Goal: Task Accomplishment & Management: Use online tool/utility

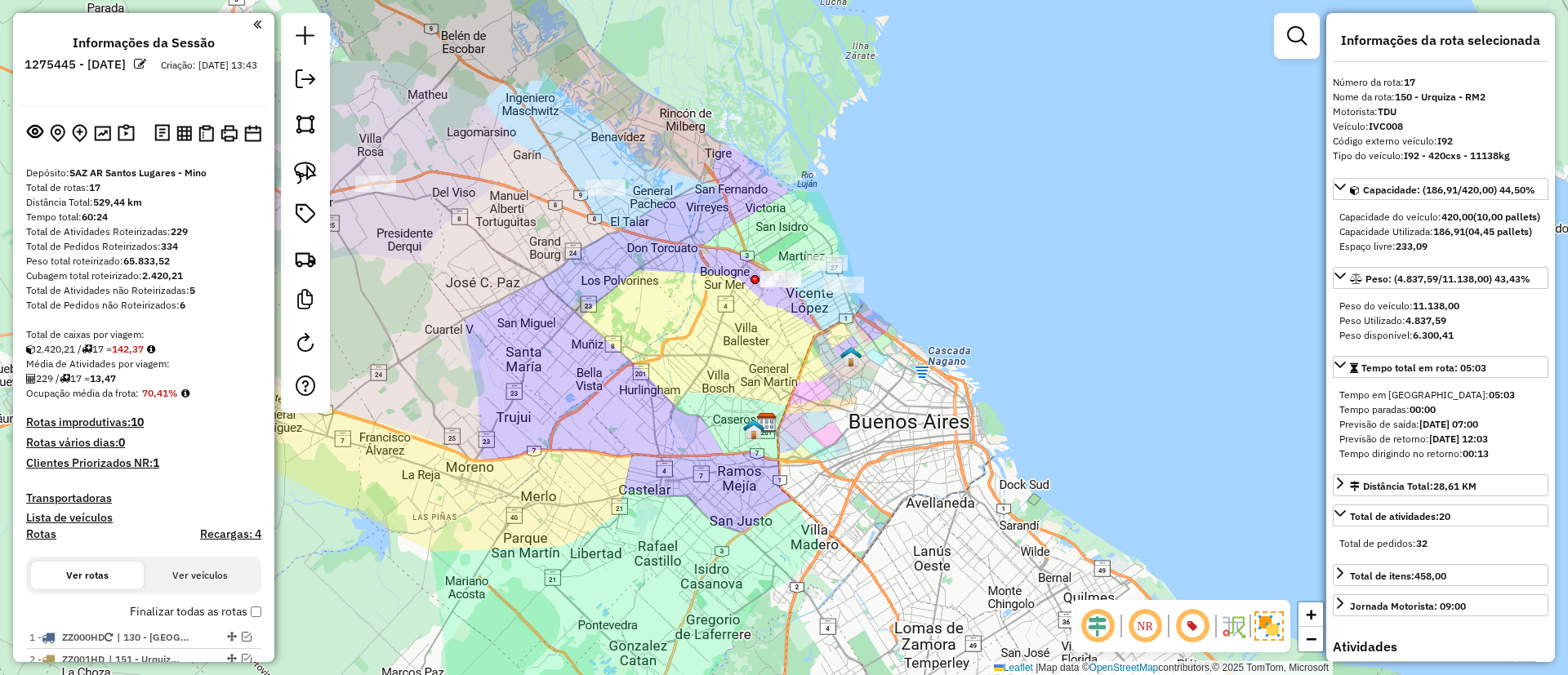
select select "*********"
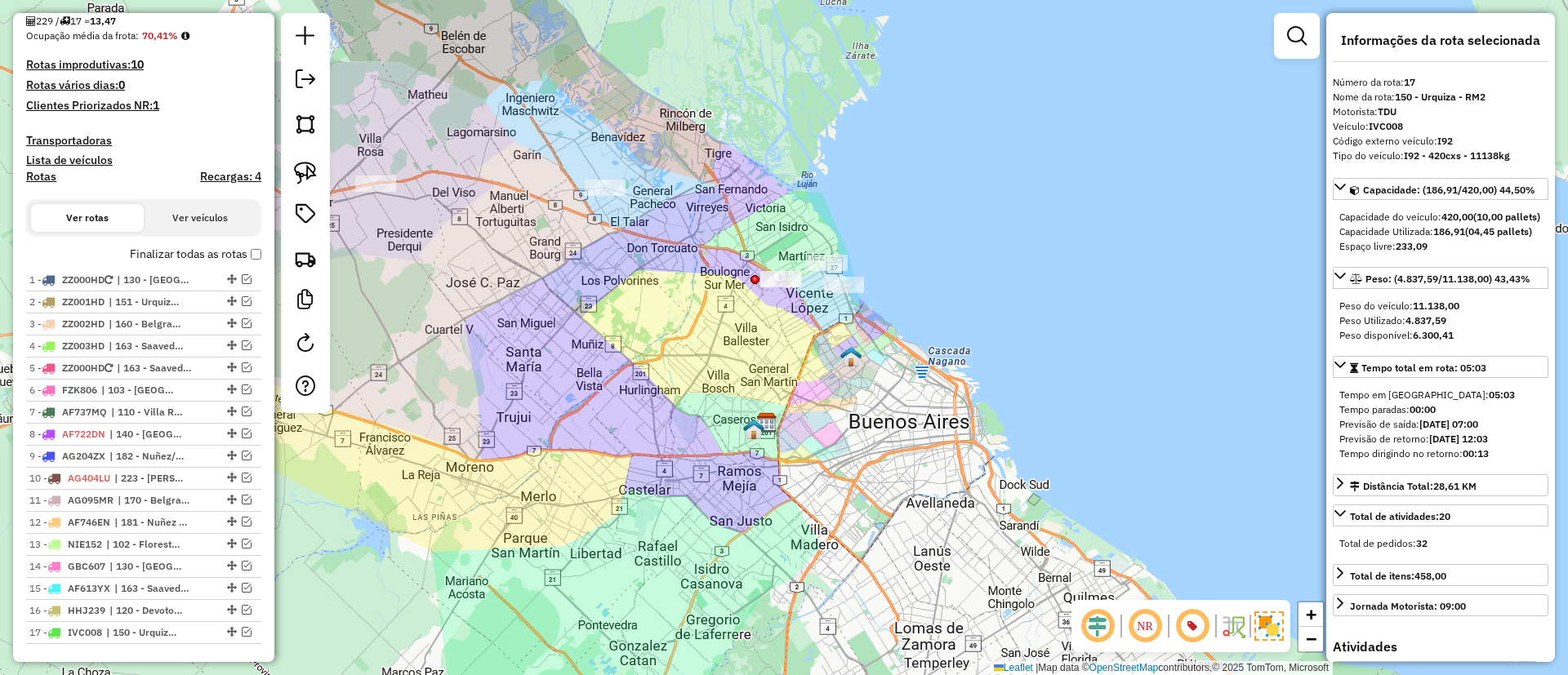
click at [179, 254] on label "Finalizar todas as rotas" at bounding box center [196, 254] width 132 height 17
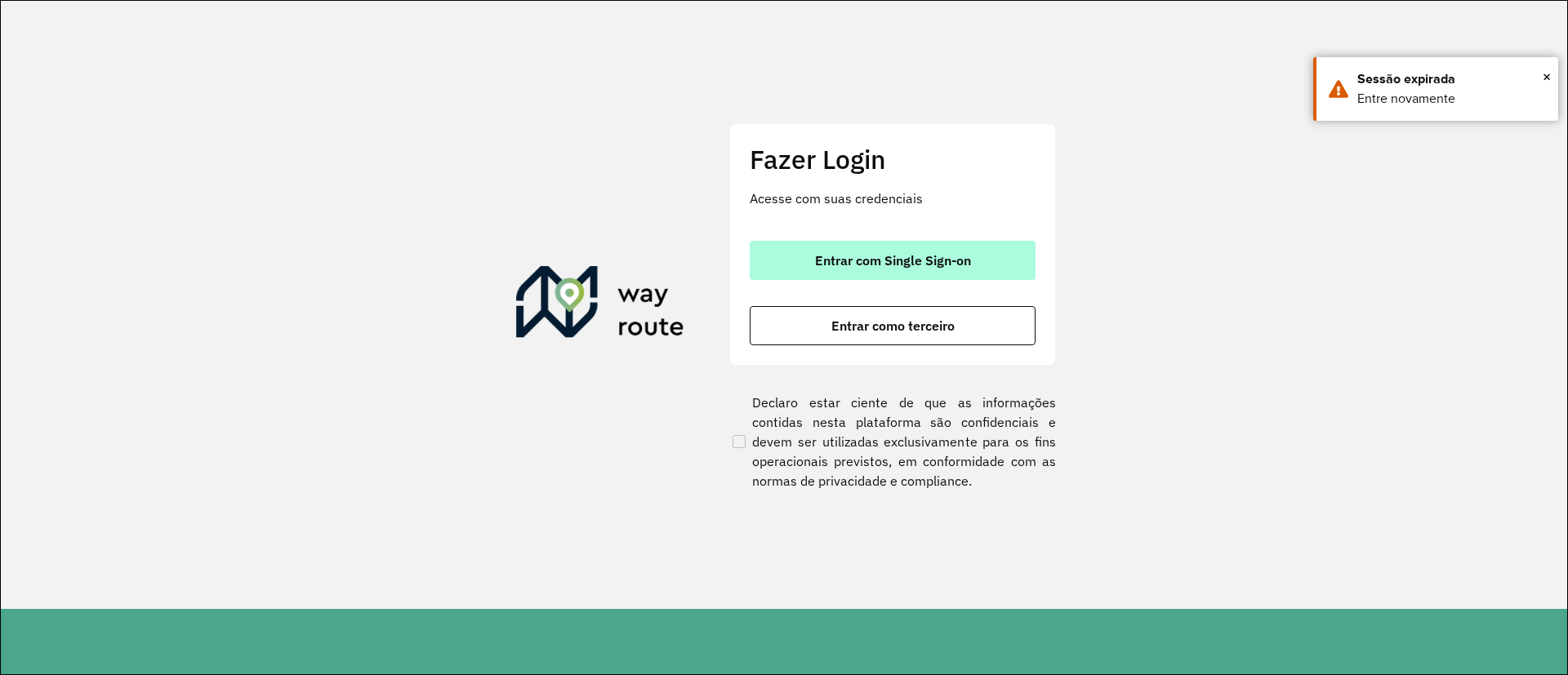
click at [935, 254] on span "Entrar com Single Sign-on" at bounding box center [893, 260] width 156 height 13
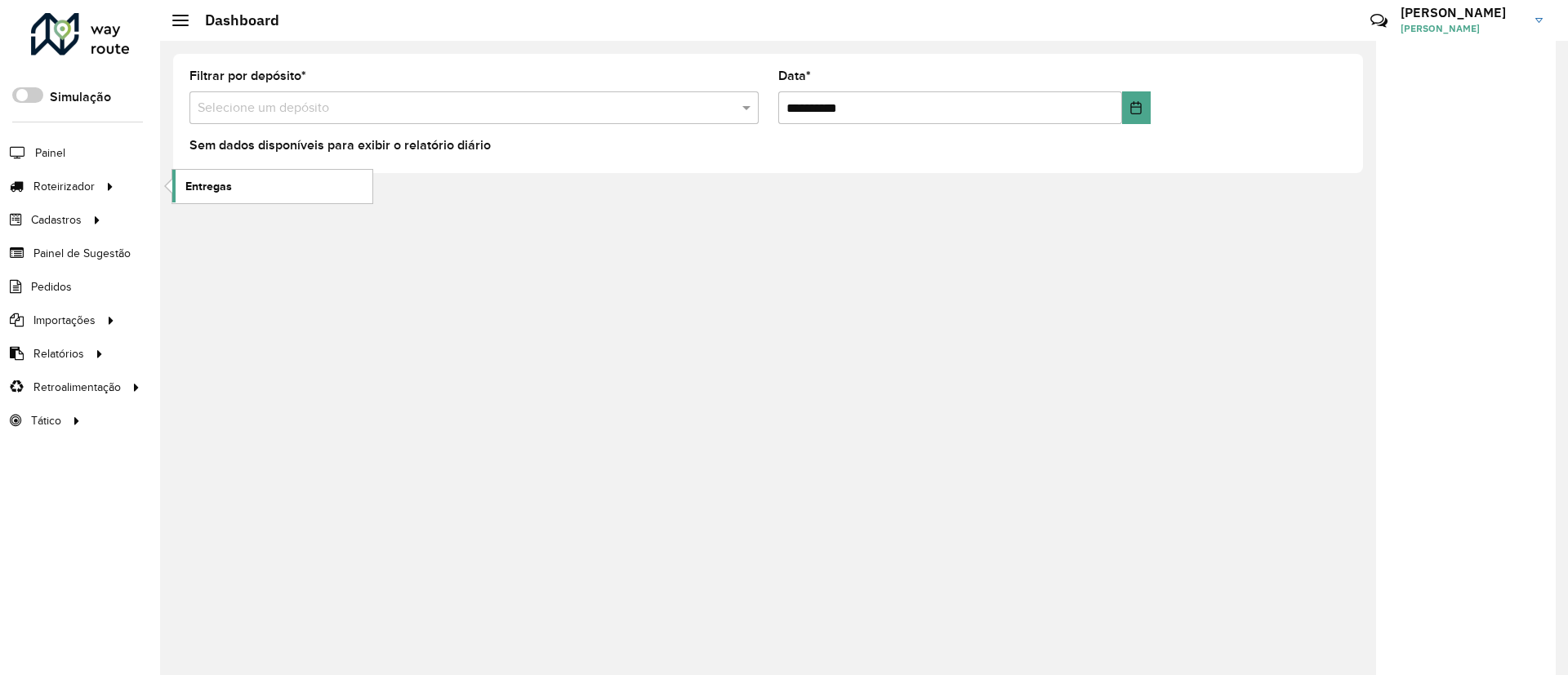
click at [197, 174] on link "Entregas" at bounding box center [272, 187] width 200 height 33
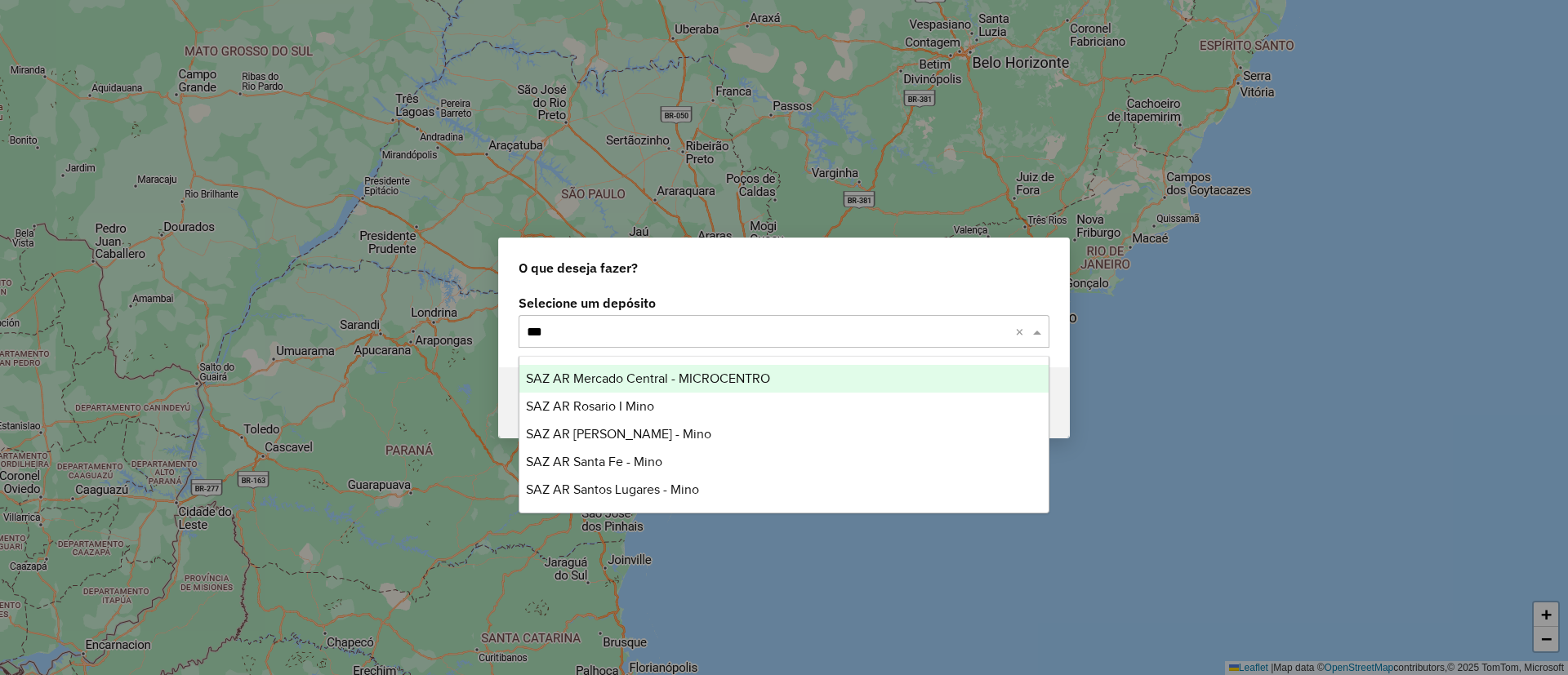
type input "****"
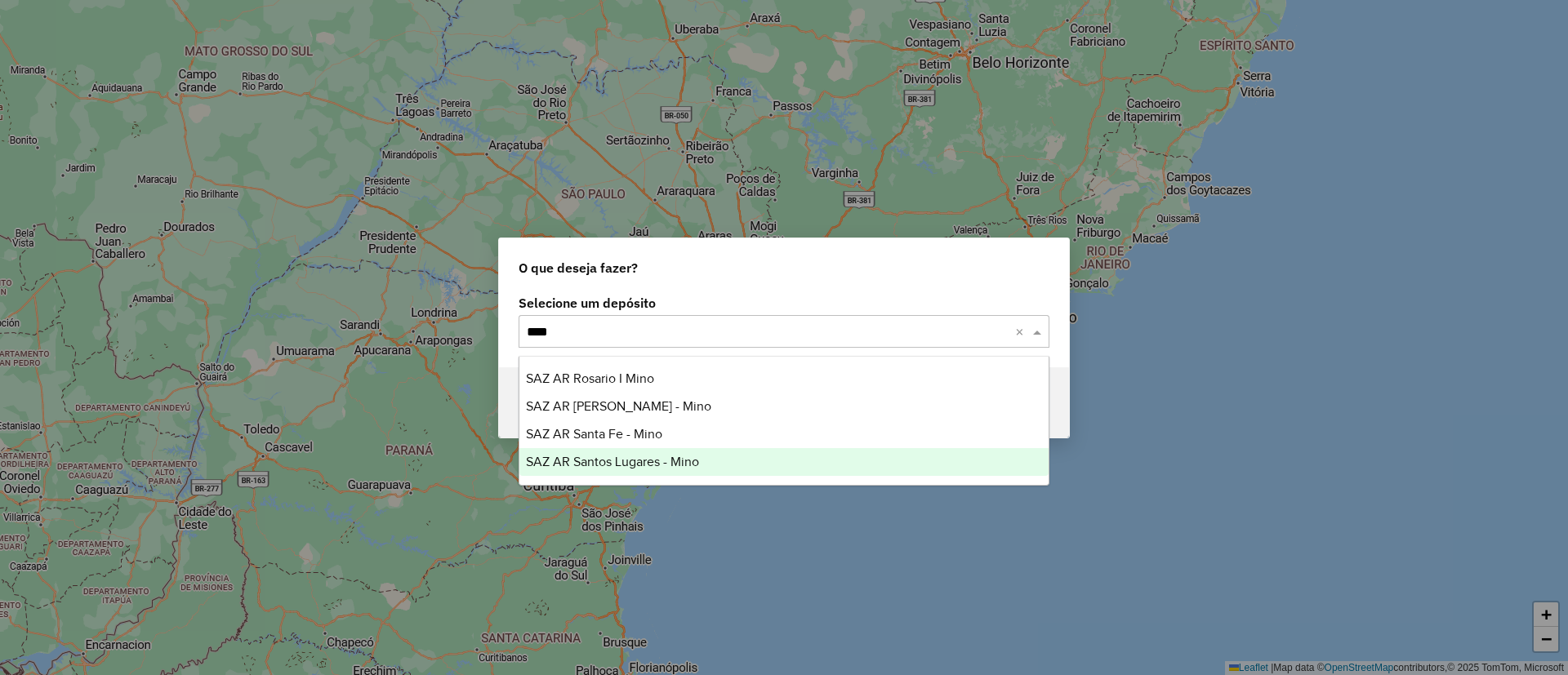
click at [600, 456] on span "SAZ AR Santos Lugares - Mino" at bounding box center [613, 462] width 174 height 14
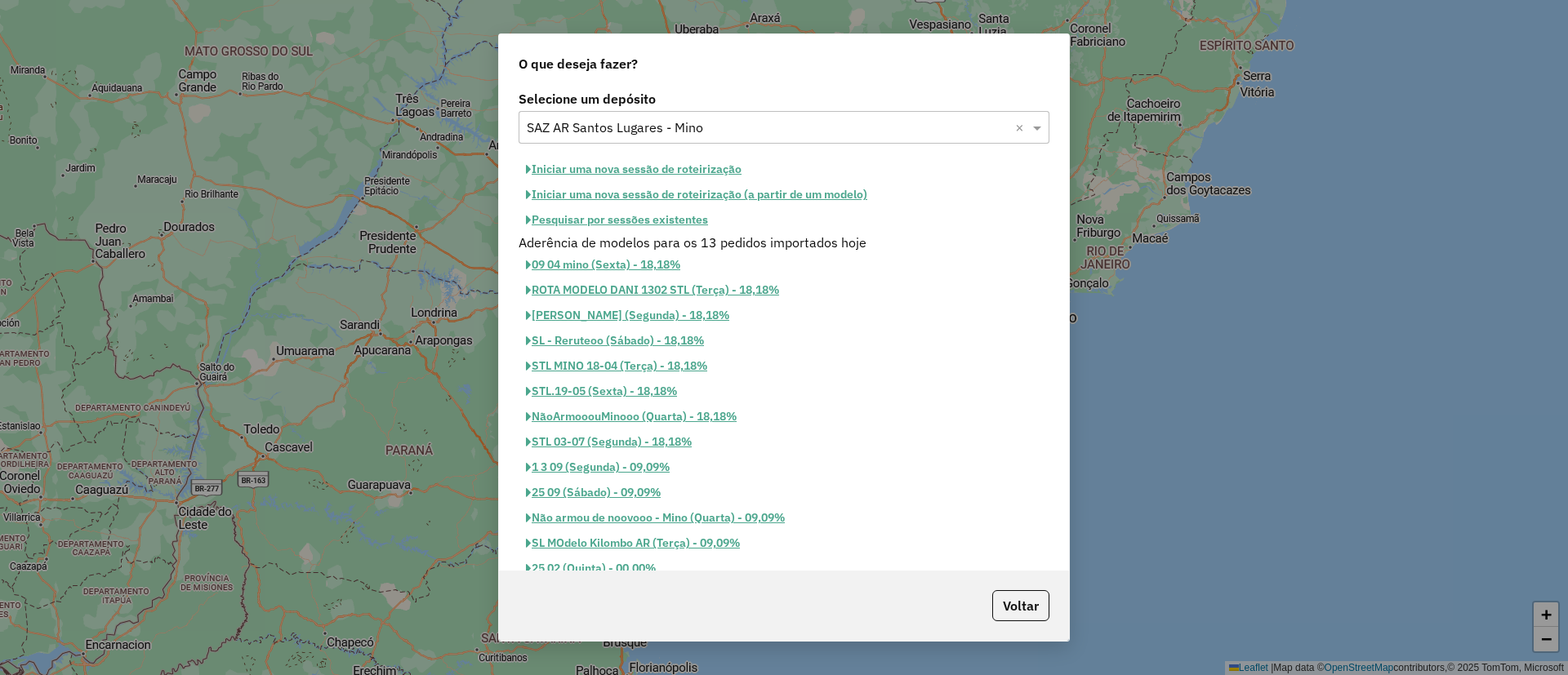
click at [659, 220] on button "Pesquisar por sessões existentes" at bounding box center [617, 220] width 197 height 25
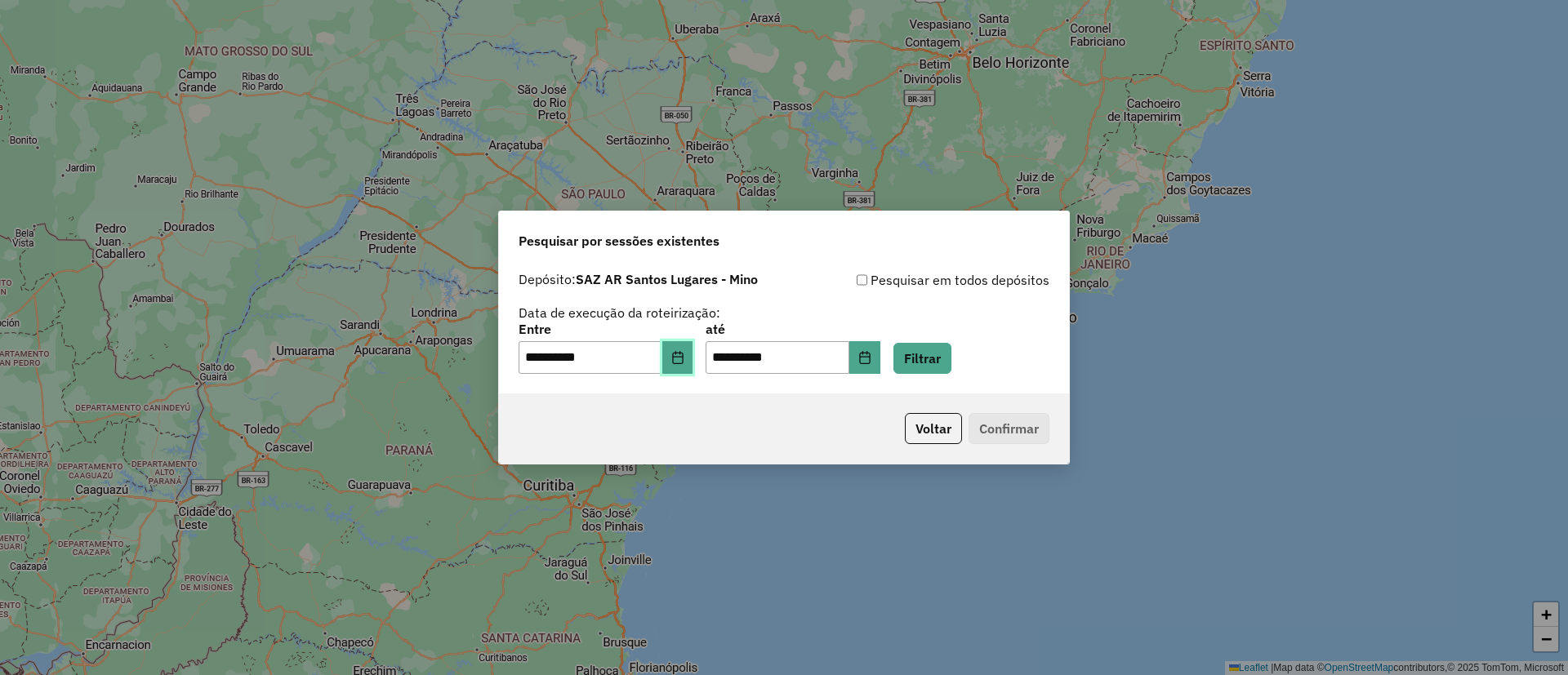
click at [683, 357] on icon "Choose Date" at bounding box center [678, 357] width 10 height 13
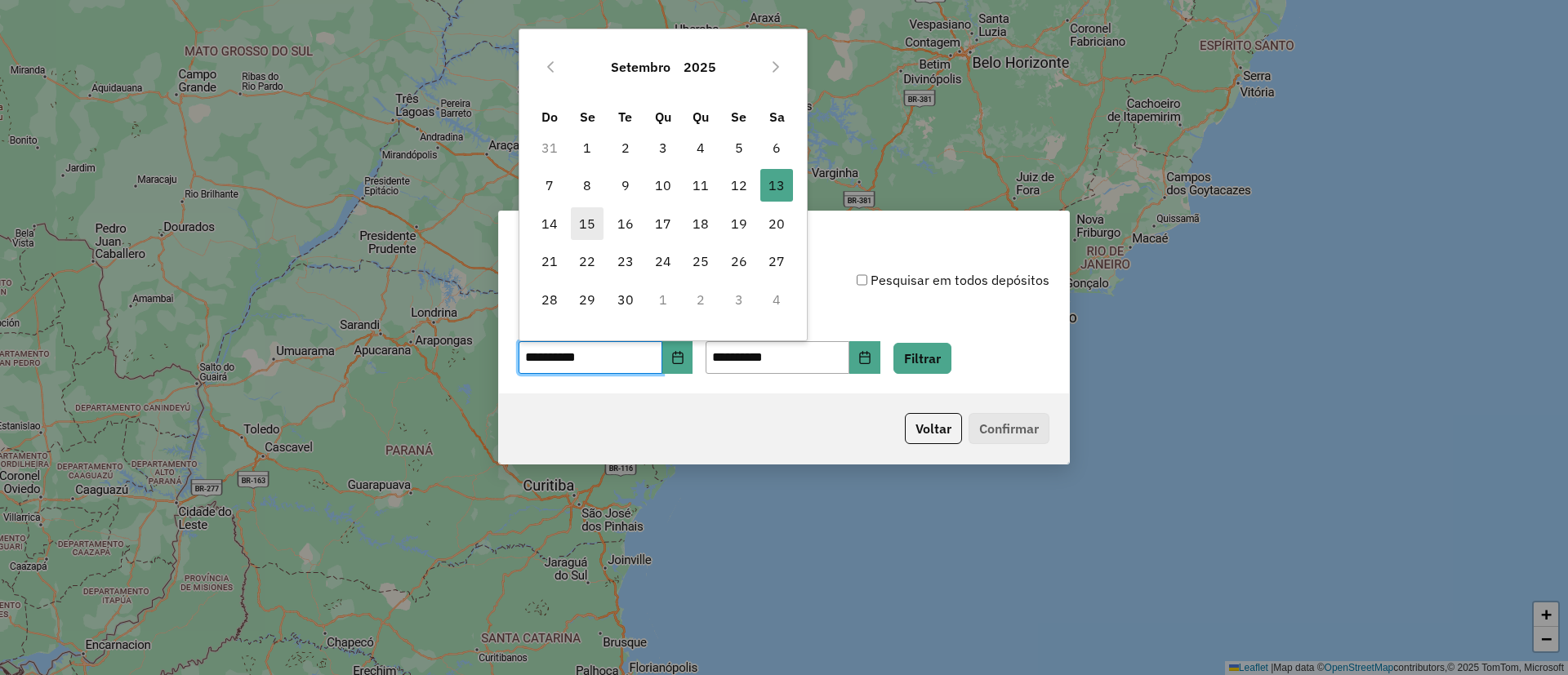
click at [587, 219] on span "15" at bounding box center [587, 224] width 33 height 33
type input "**********"
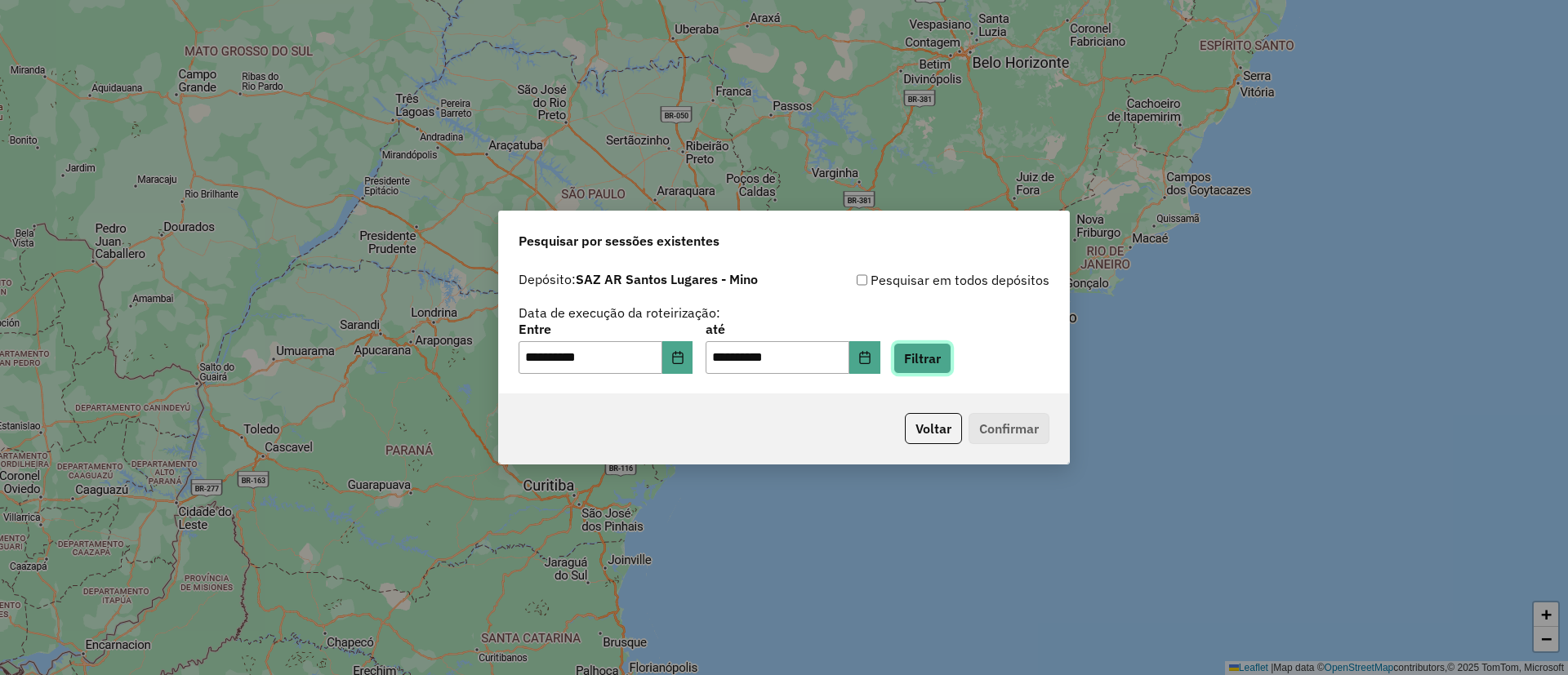
click at [942, 354] on button "Filtrar" at bounding box center [922, 358] width 58 height 31
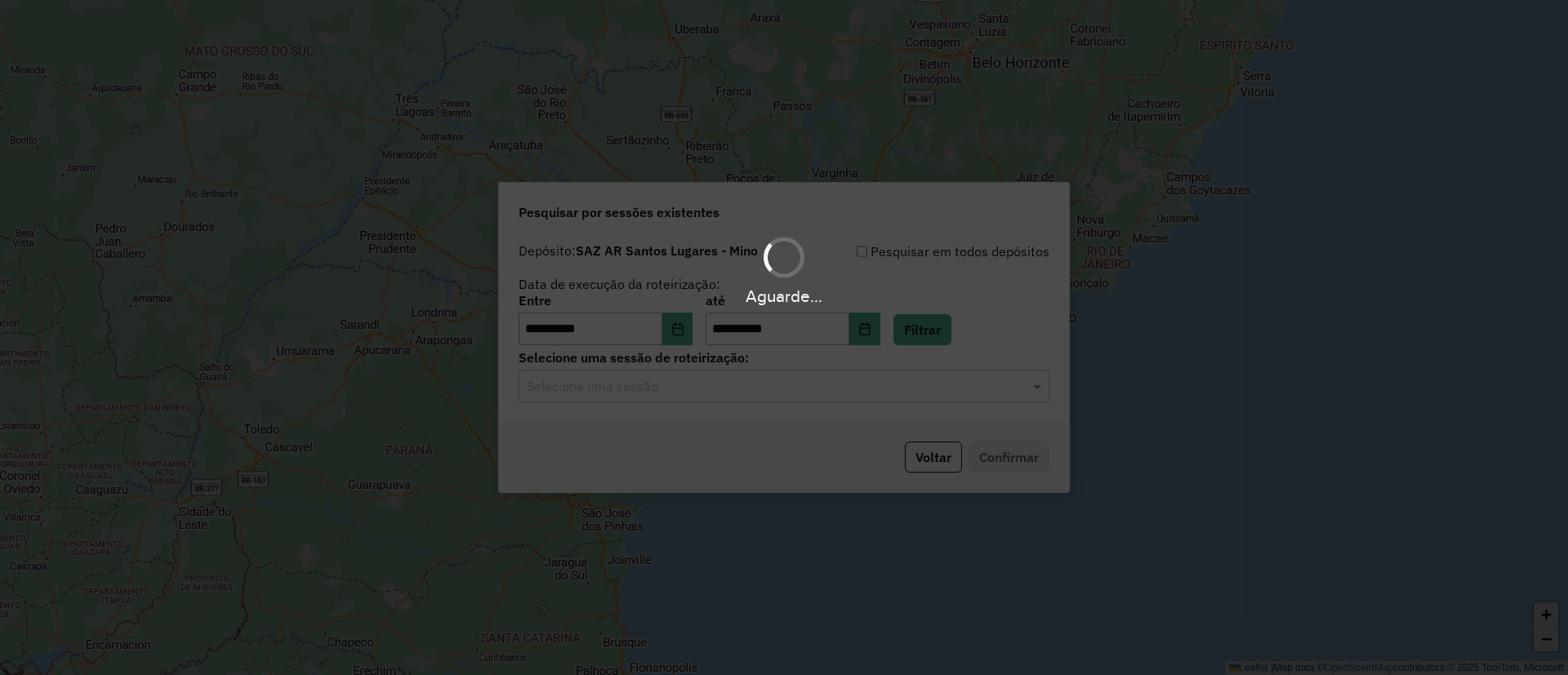
click at [643, 390] on div "Aguarde..." at bounding box center [784, 338] width 1568 height 675
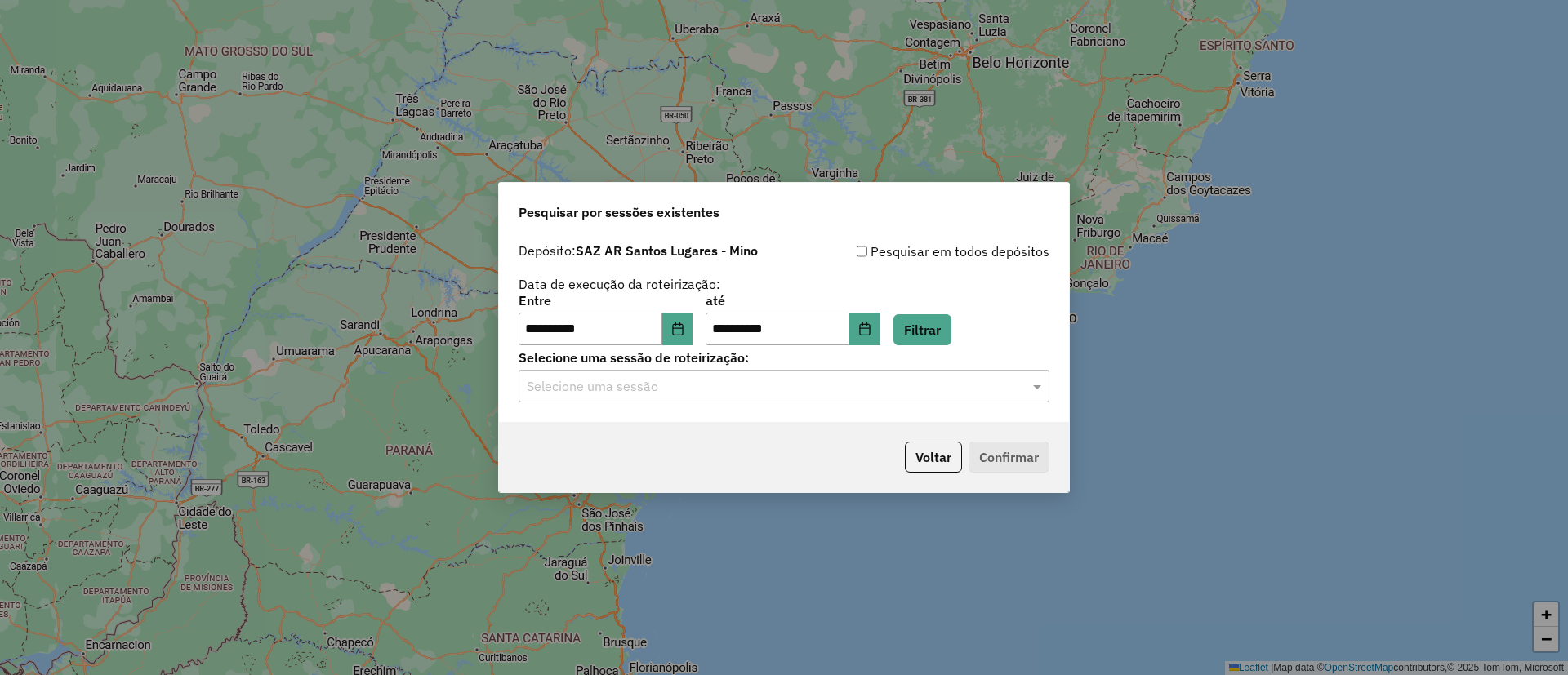
click at [643, 402] on div "Selecione uma sessão" at bounding box center [784, 386] width 531 height 33
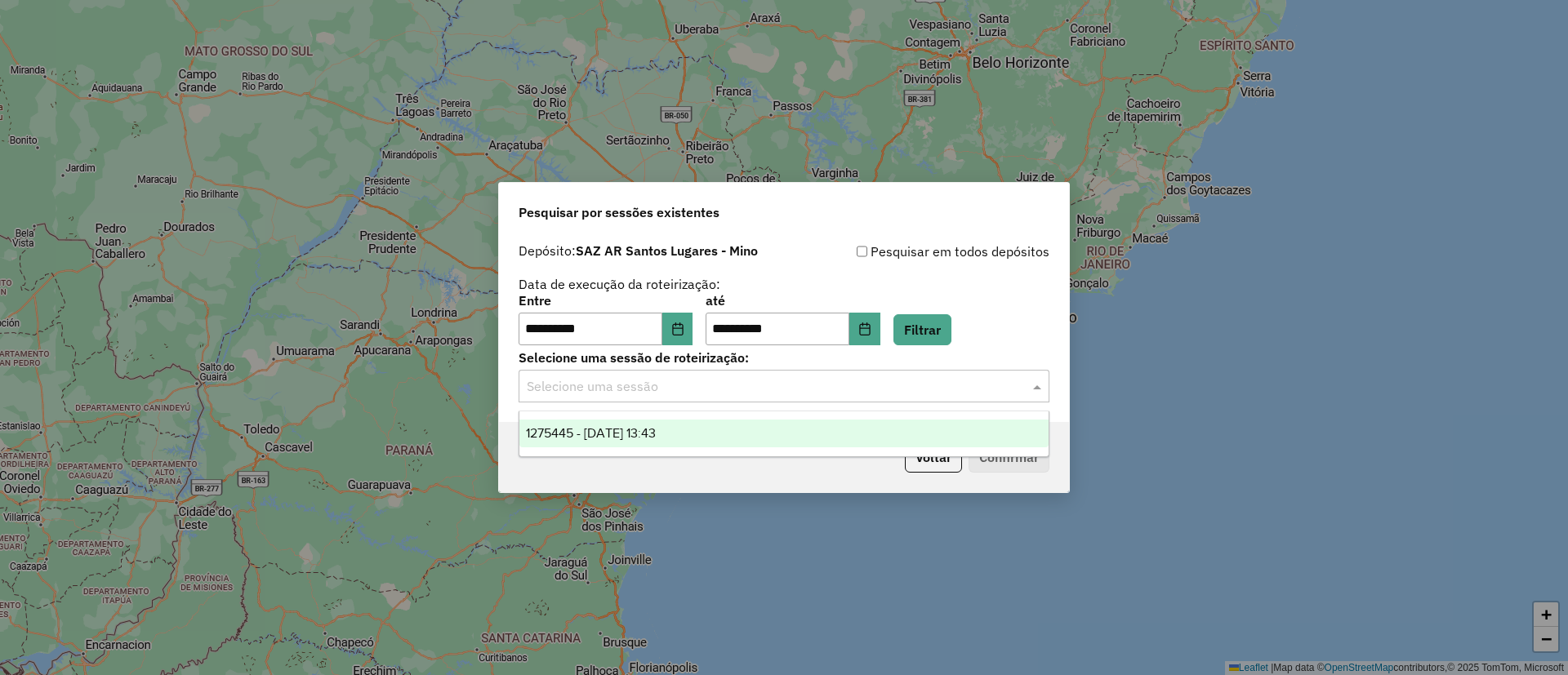
click at [647, 437] on span "1275445 - 15/09/2025 13:43" at bounding box center [591, 433] width 130 height 14
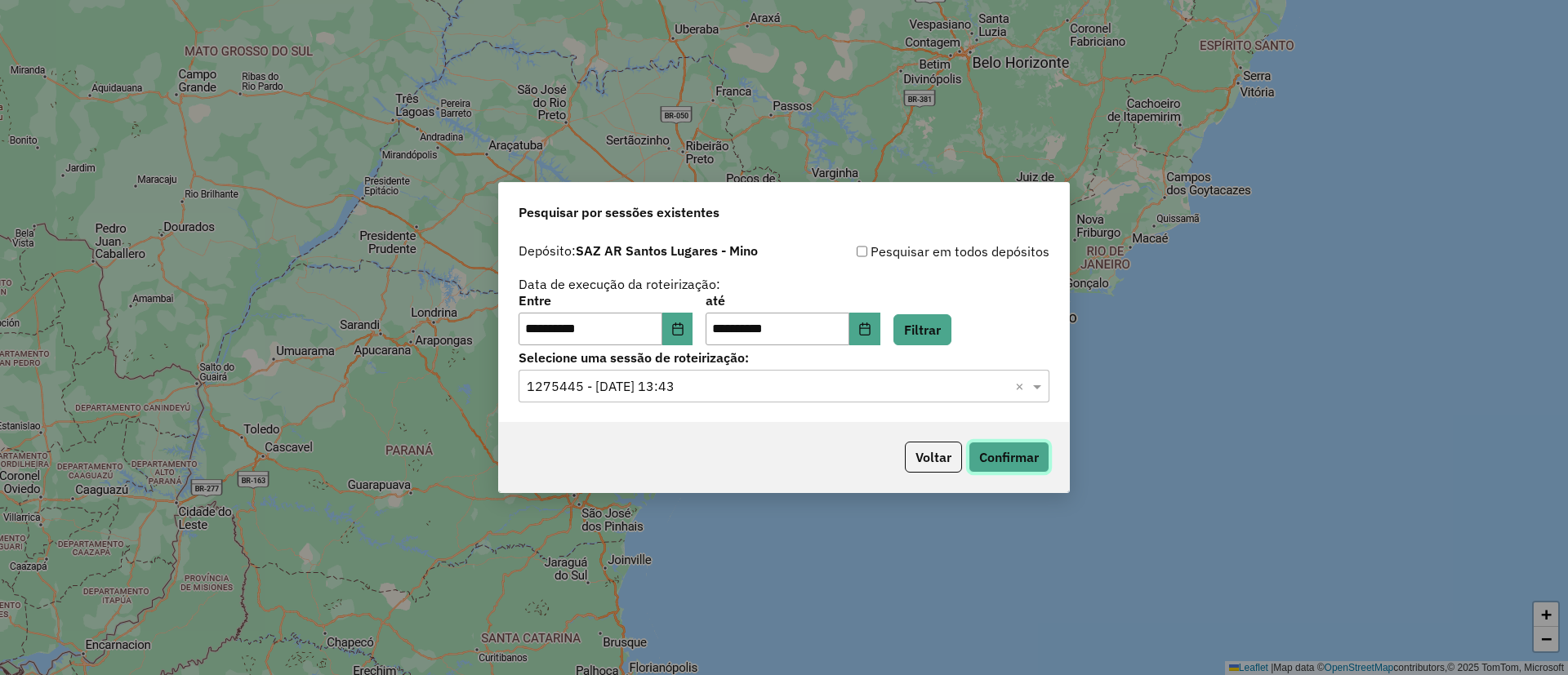
click at [992, 450] on button "Confirmar" at bounding box center [1008, 457] width 81 height 31
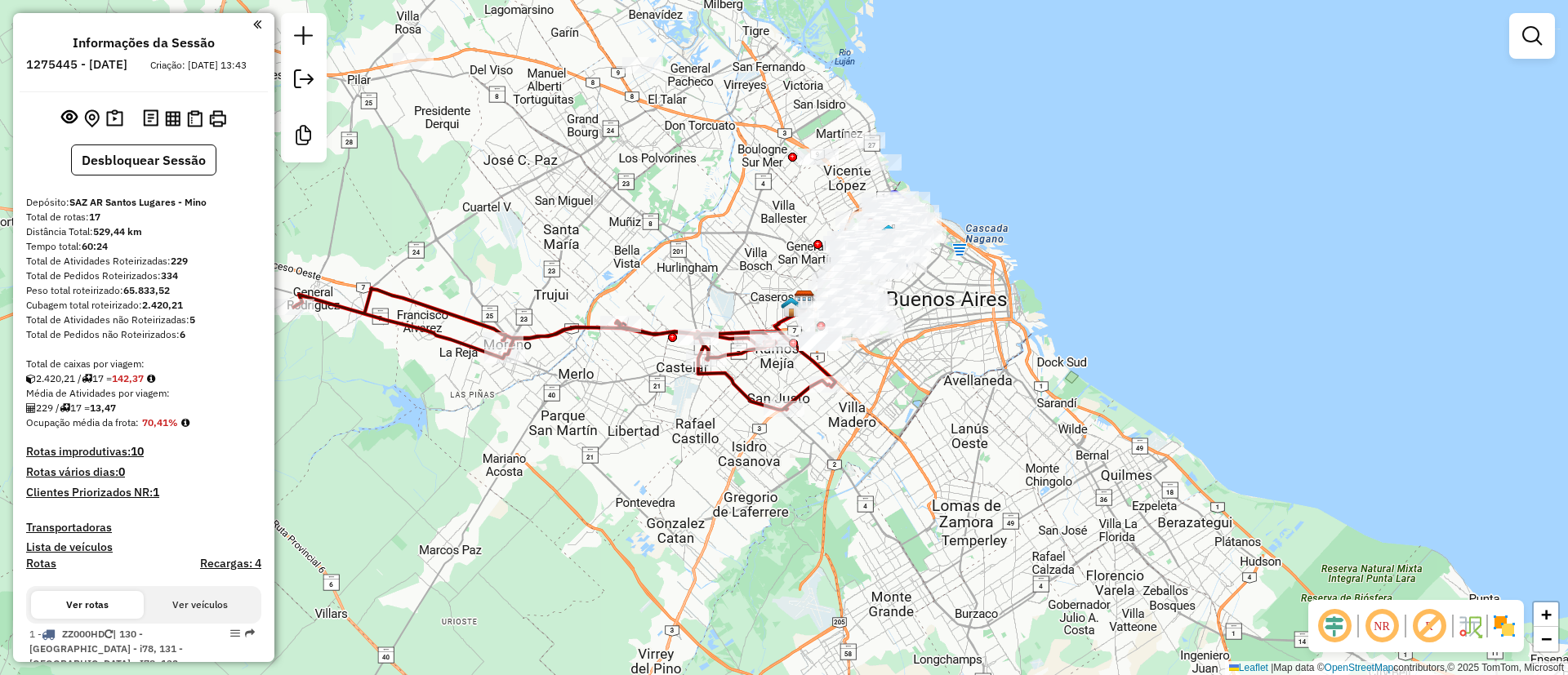
click at [764, 374] on div "Janela de atendimento Grade de atendimento Capacidade Transportadoras Veículos …" at bounding box center [784, 338] width 1568 height 675
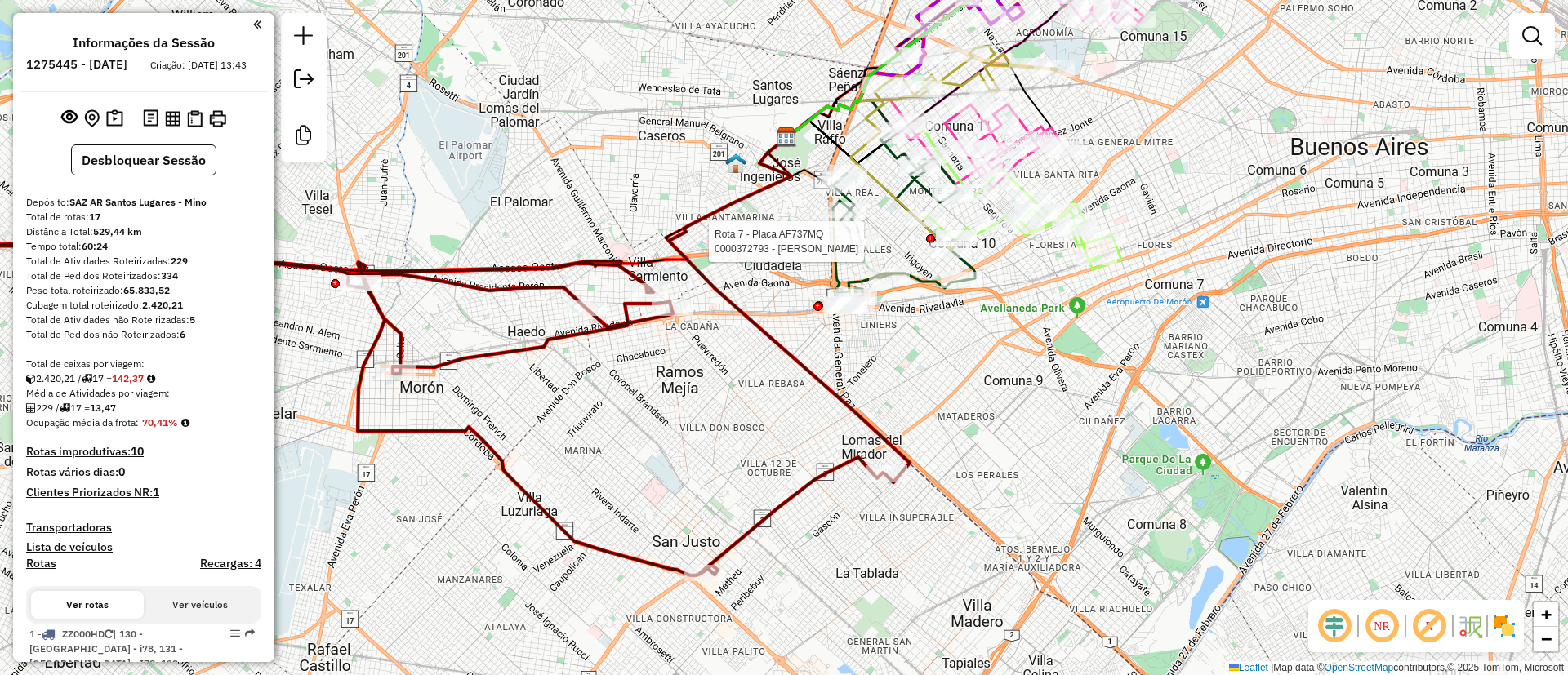
select select "**********"
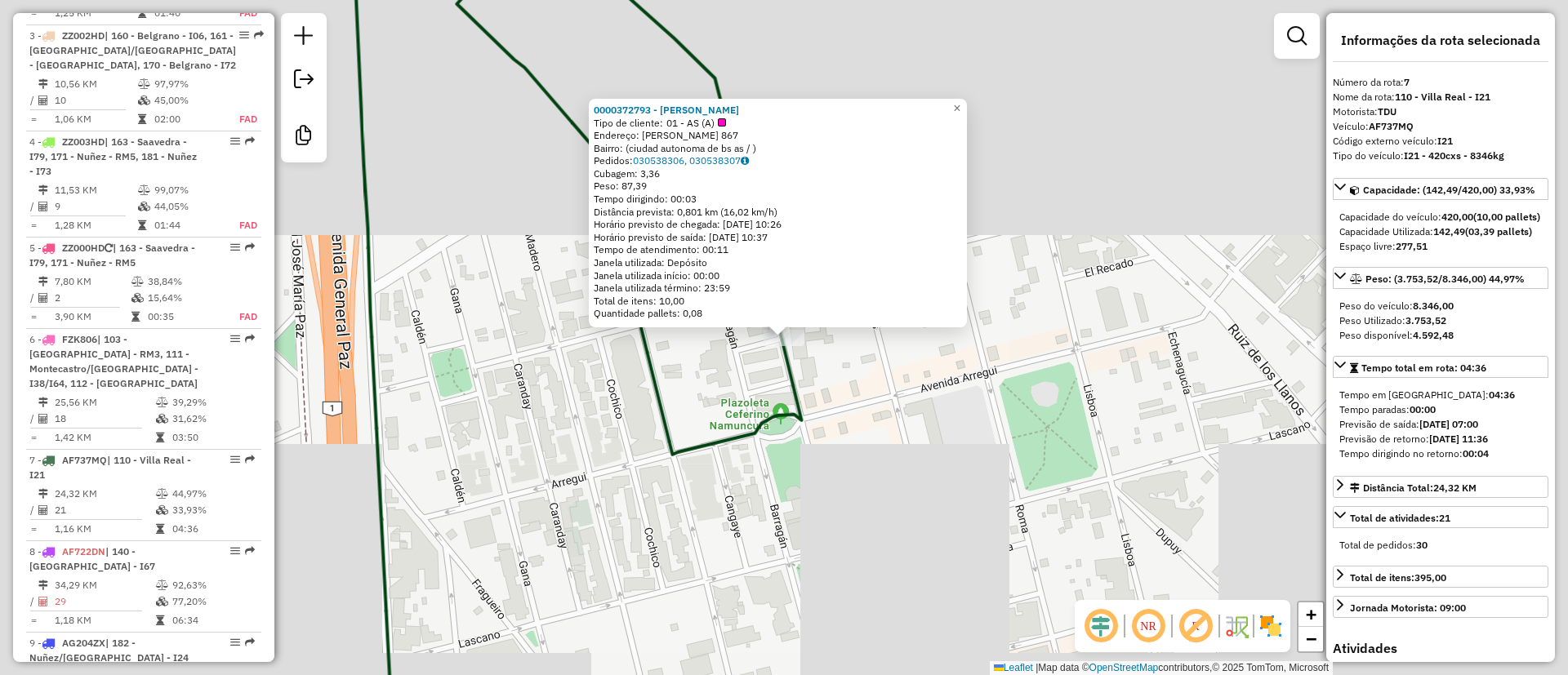
scroll to position [1248, 0]
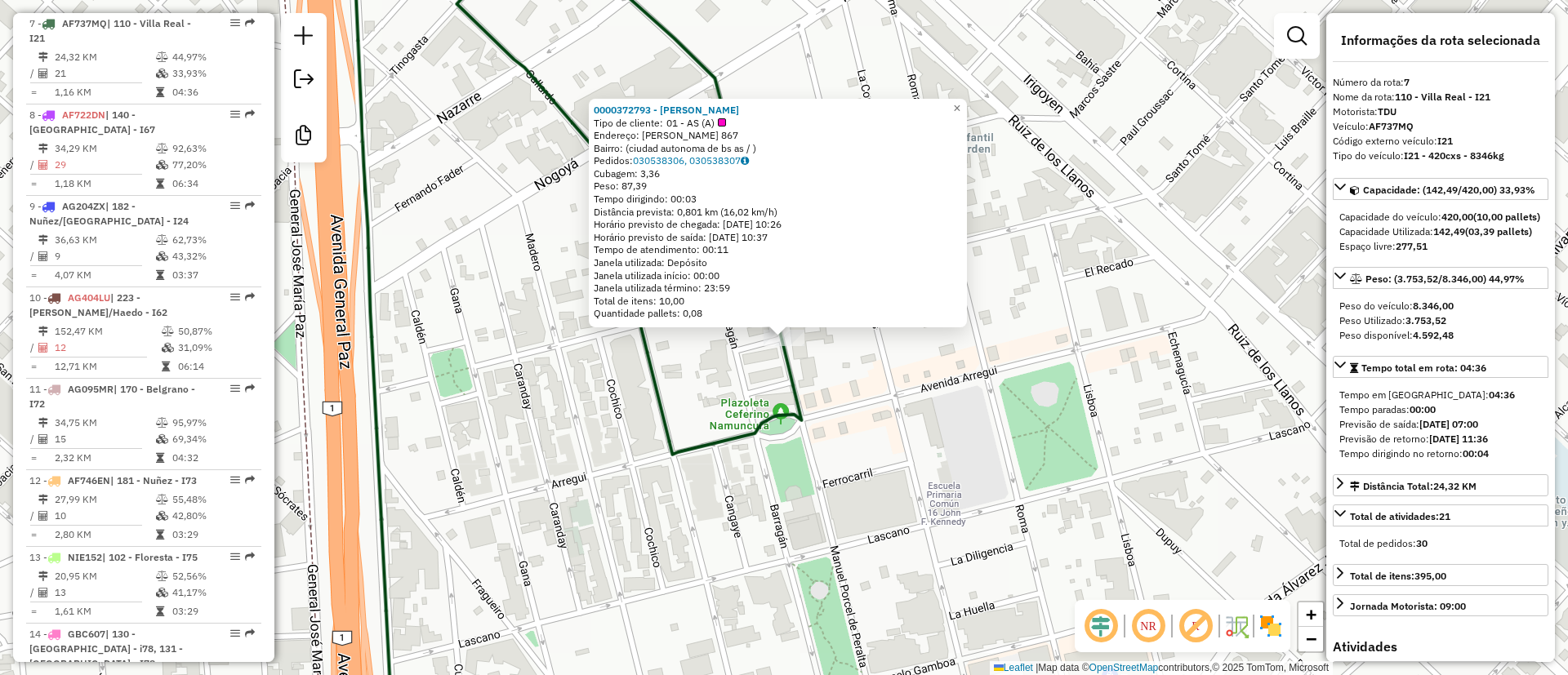
drag, startPoint x: 698, startPoint y: 125, endPoint x: 751, endPoint y: 116, distance: 53.8
click at [751, 117] on div "Tipo de cliente: 01 - AS (A)" at bounding box center [777, 123] width 368 height 13
click at [755, 118] on div "Tipo de cliente: 01 - AS (A)" at bounding box center [777, 123] width 368 height 13
